Goal: Task Accomplishment & Management: Manage account settings

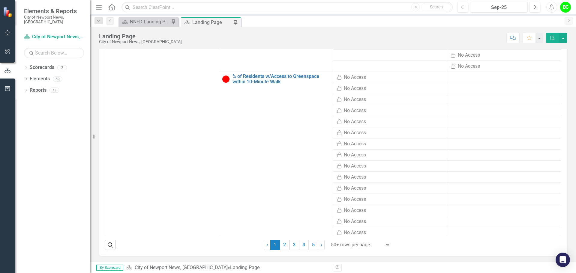
scroll to position [361, 0]
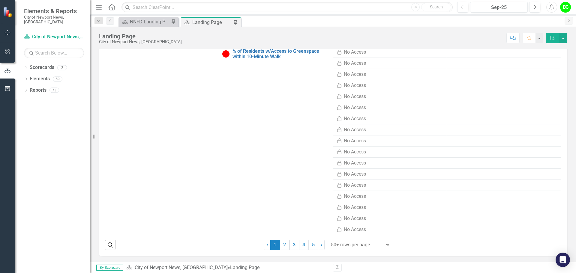
click at [152, 17] on div "Scorecard NNFD Landing Page Pin" at bounding box center [148, 22] width 60 height 10
click at [151, 22] on div "NNFD Landing Page" at bounding box center [150, 21] width 40 height 7
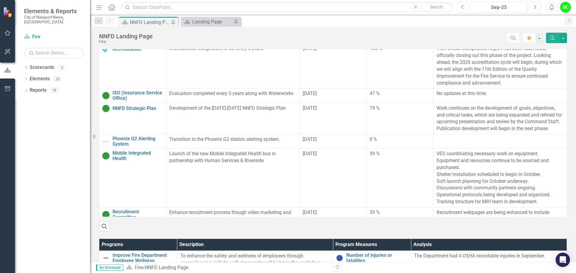
scroll to position [210, 0]
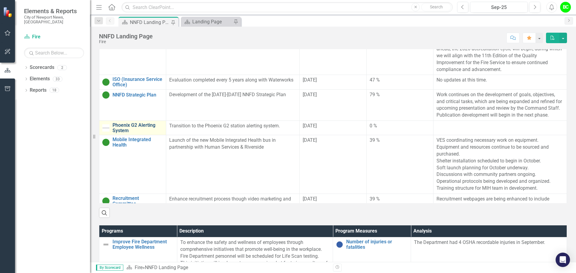
click at [120, 132] on link "Phoenix G2 Alerting System" at bounding box center [137, 128] width 50 height 10
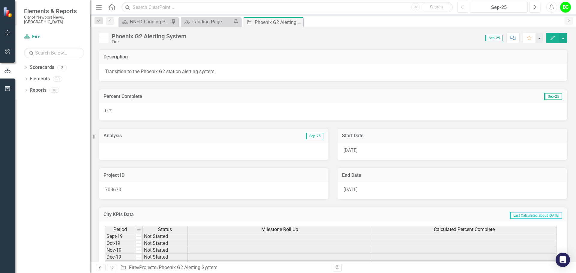
click at [458, 7] on button "Previous" at bounding box center [462, 7] width 11 height 11
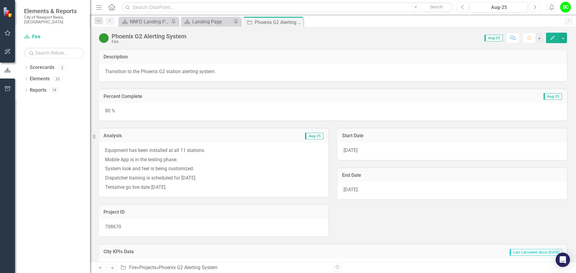
click at [534, 4] on icon "Next" at bounding box center [534, 6] width 3 height 5
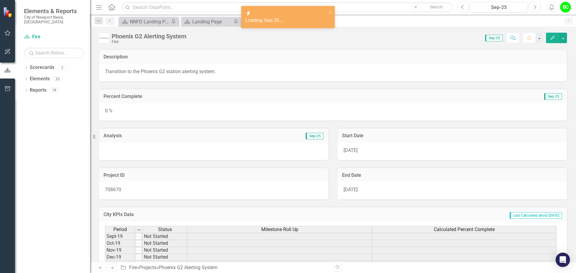
click at [178, 113] on div "0 %" at bounding box center [333, 111] width 468 height 17
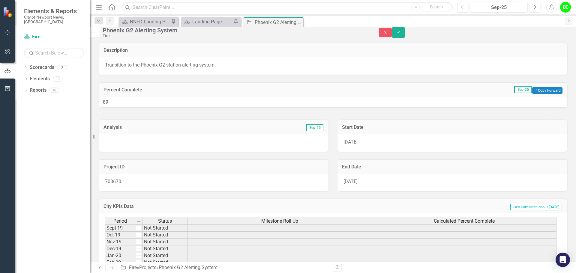
type input "90"
drag, startPoint x: 106, startPoint y: 127, endPoint x: 506, endPoint y: 131, distance: 400.2
click at [506, 112] on div at bounding box center [333, 112] width 468 height 0
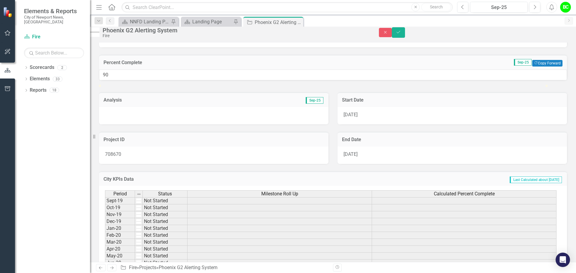
scroll to position [16, 0]
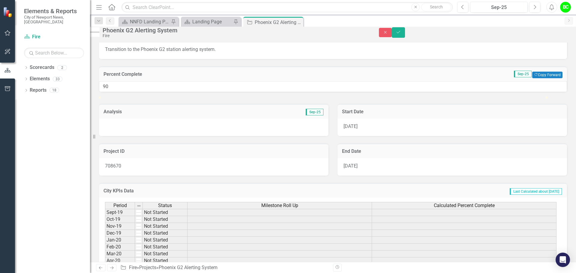
click at [205, 136] on div at bounding box center [213, 127] width 229 height 17
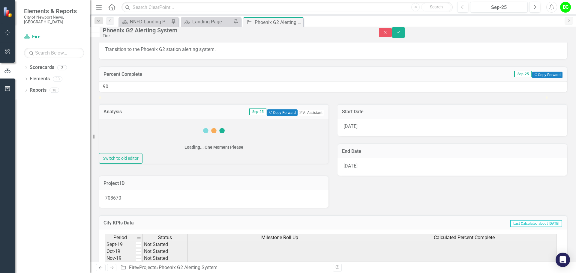
click at [198, 164] on div "Switch to old editor" at bounding box center [213, 158] width 229 height 10
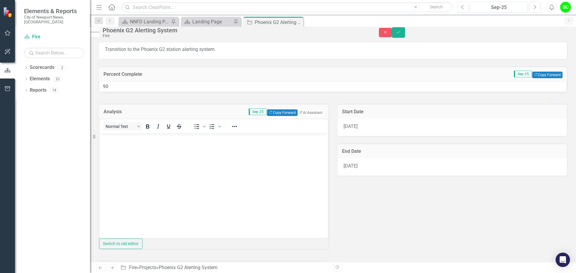
scroll to position [0, 0]
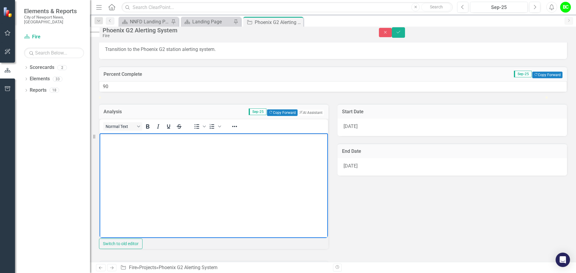
click at [121, 180] on body "Rich Text Area. Press ALT-0 for help." at bounding box center [214, 178] width 228 height 90
click at [181, 165] on body "Rich Text Area. Press ALT-0 for help." at bounding box center [214, 178] width 228 height 90
